Goal: Use online tool/utility: Utilize a website feature to perform a specific function

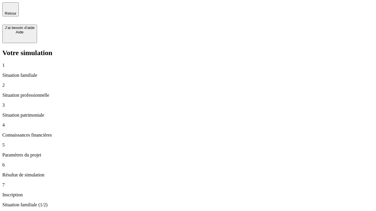
type input "30 000"
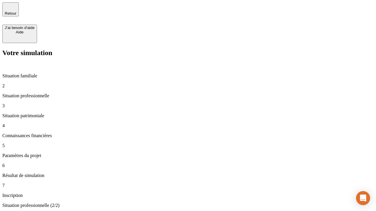
type input "0"
type input "1 000"
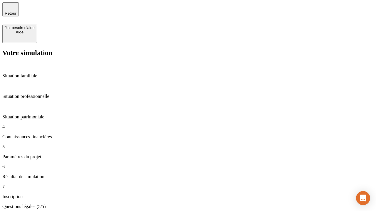
type input "40"
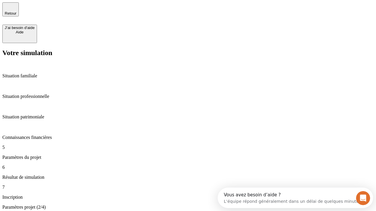
type input "200 000"
type input "640"
